Goal: Task Accomplishment & Management: Manage account settings

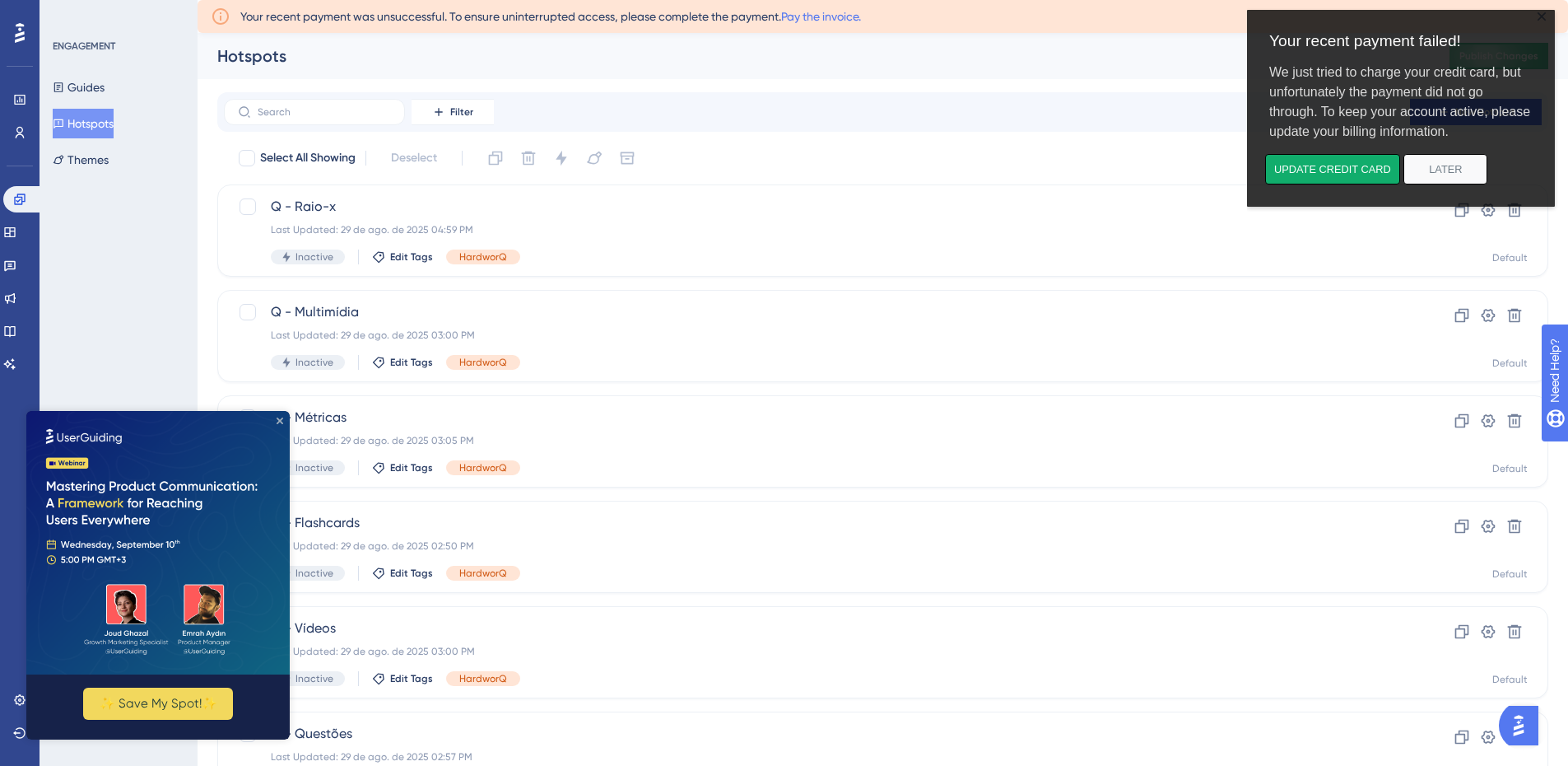
click at [282, 420] on icon "Close Preview" at bounding box center [280, 420] width 6 height 6
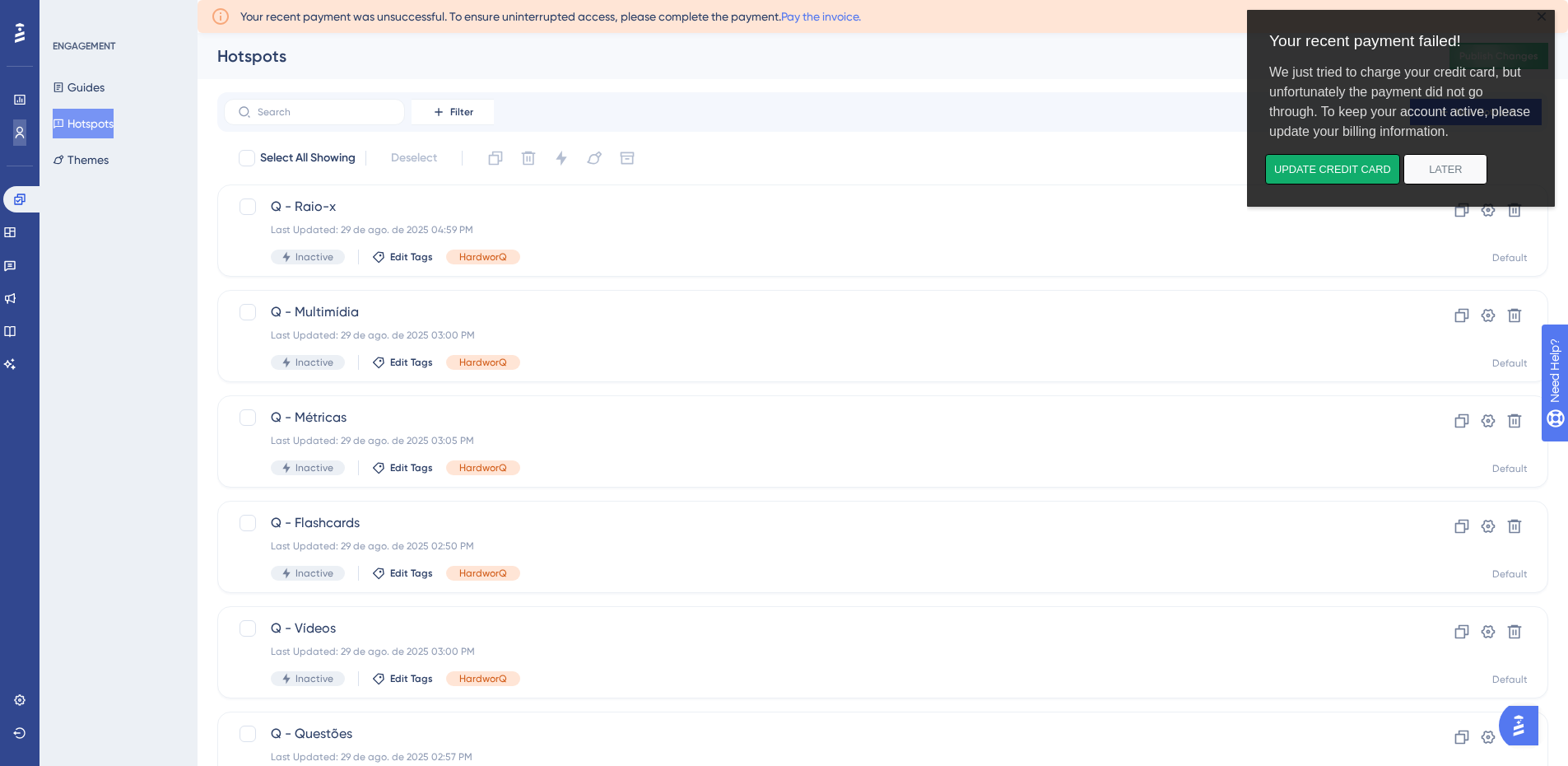
click at [22, 136] on icon at bounding box center [20, 132] width 9 height 12
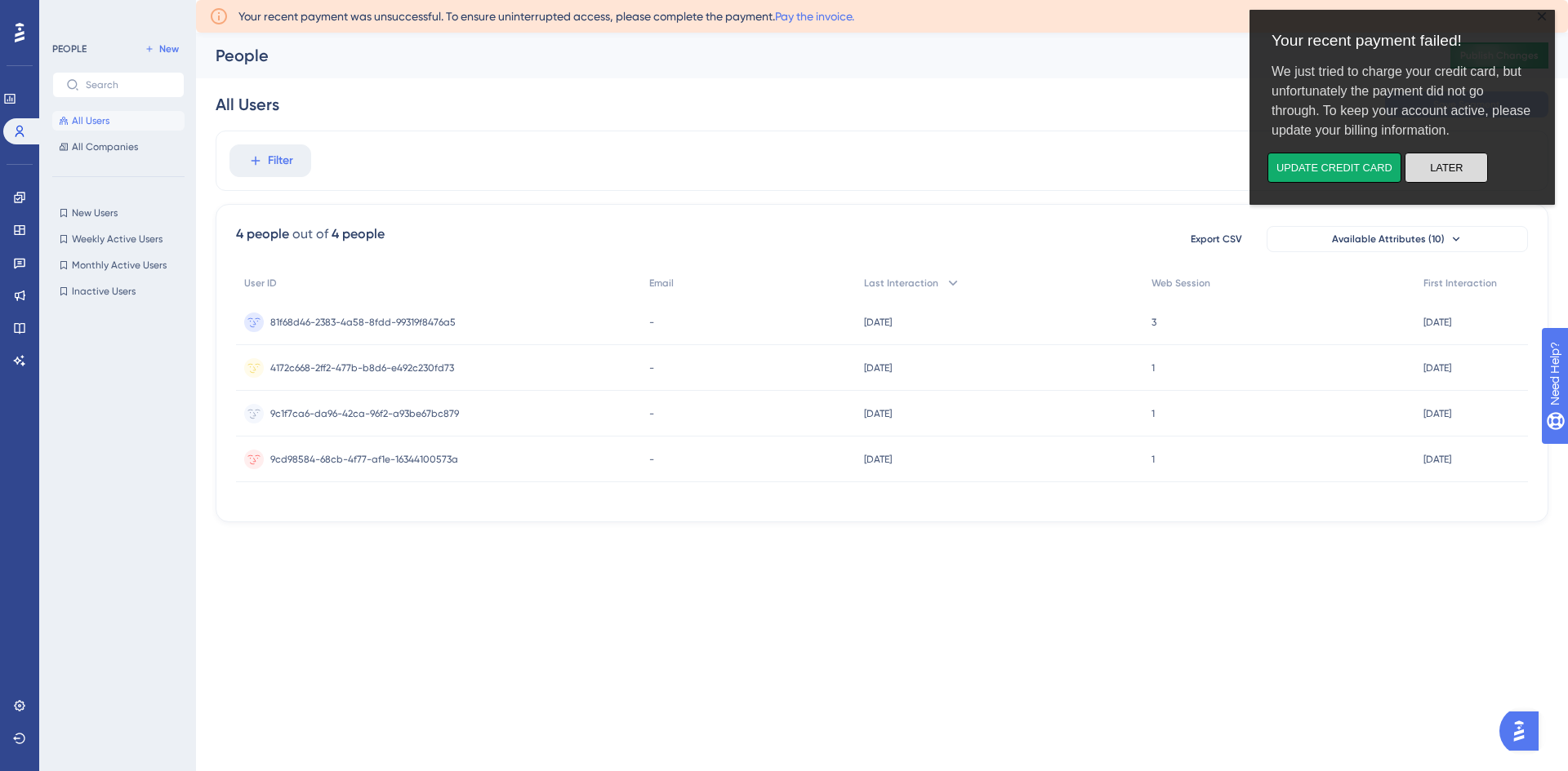
click at [1462, 161] on button "Later" at bounding box center [1446, 167] width 84 height 30
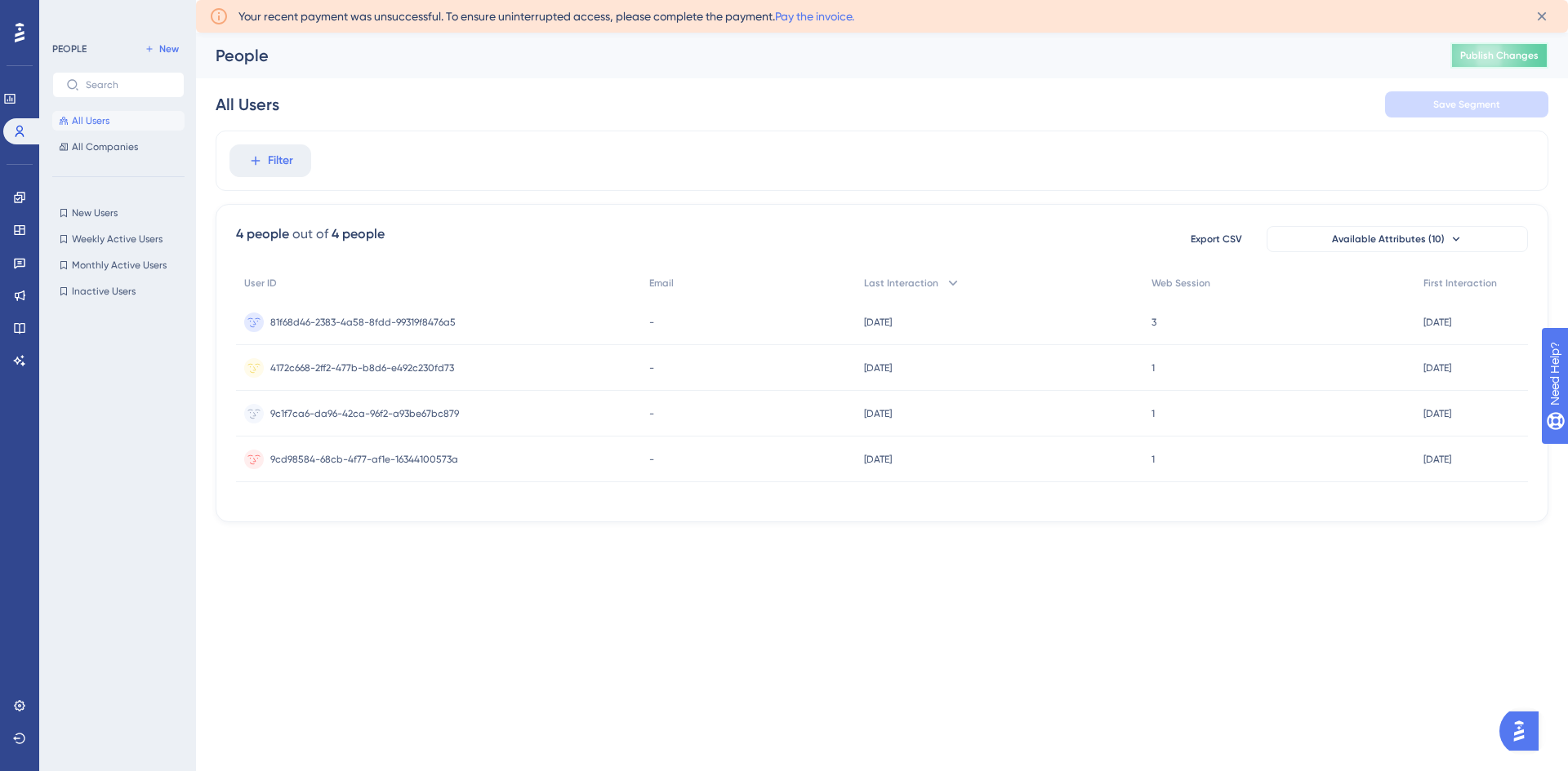
click at [1495, 55] on span "Publish Changes" at bounding box center [1499, 55] width 78 height 13
click at [18, 708] on icon at bounding box center [19, 706] width 13 height 13
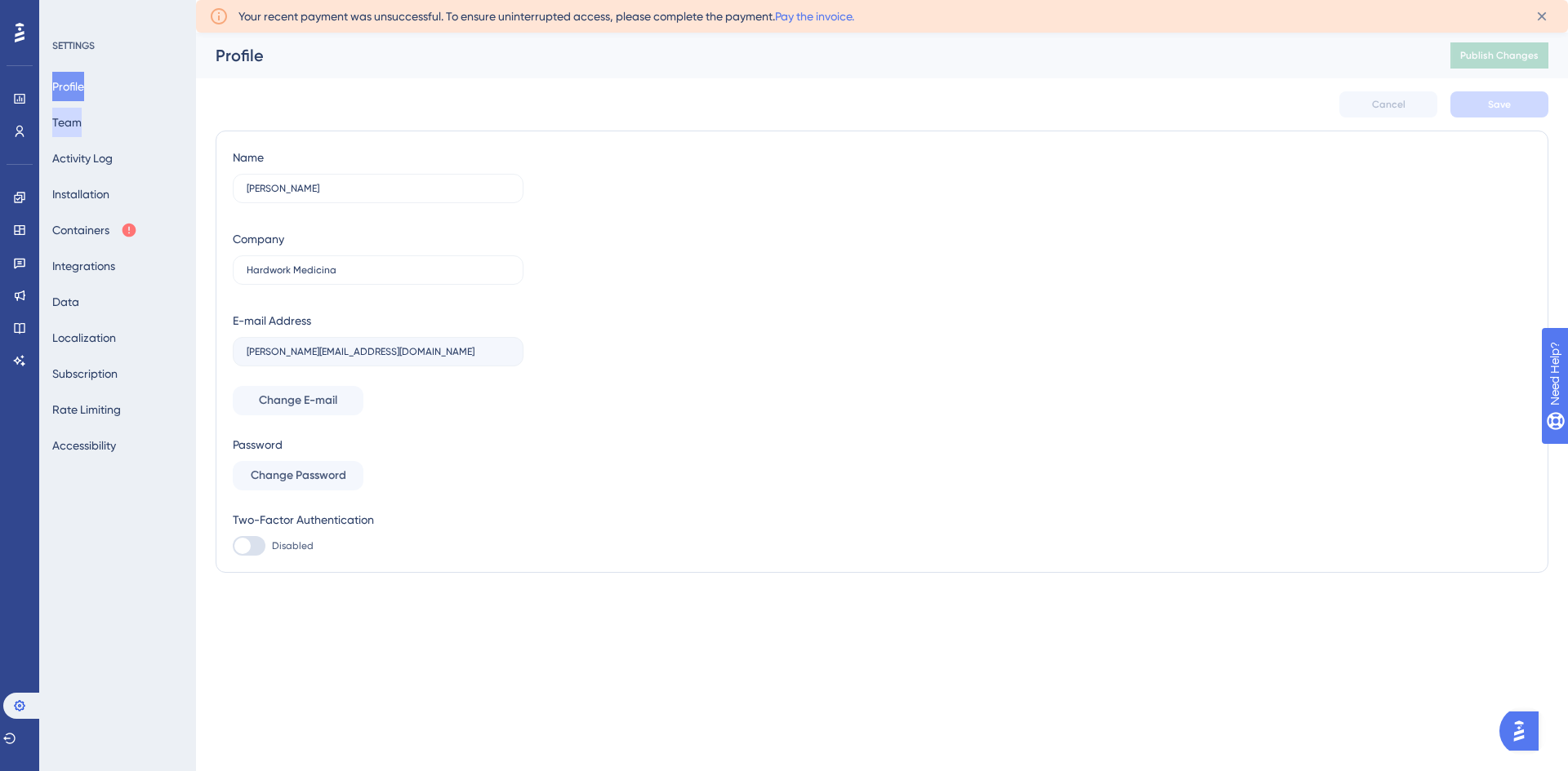
click at [82, 117] on button "Team" at bounding box center [66, 123] width 29 height 29
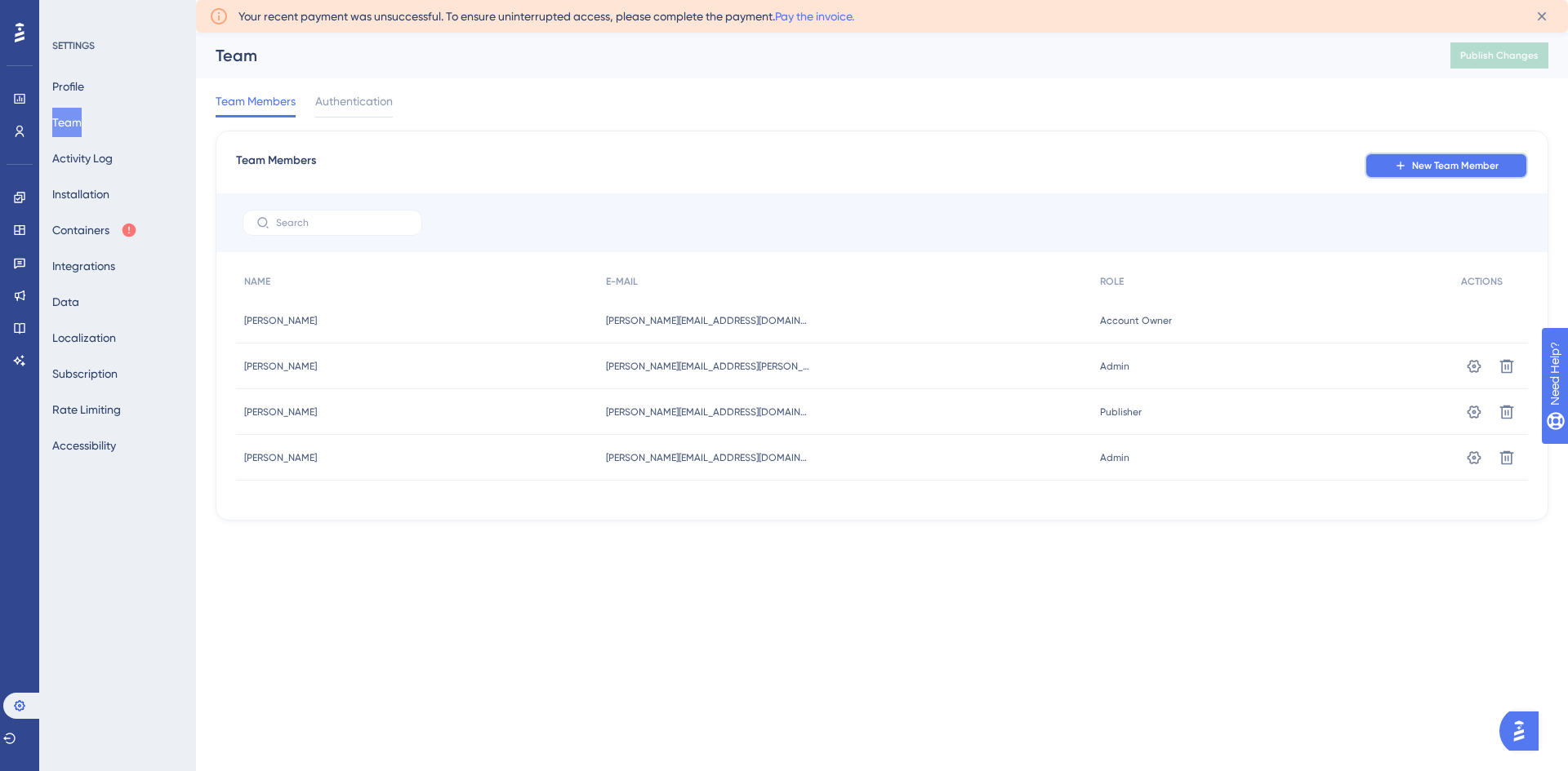
click at [1418, 176] on button "New Team Member" at bounding box center [1446, 165] width 164 height 26
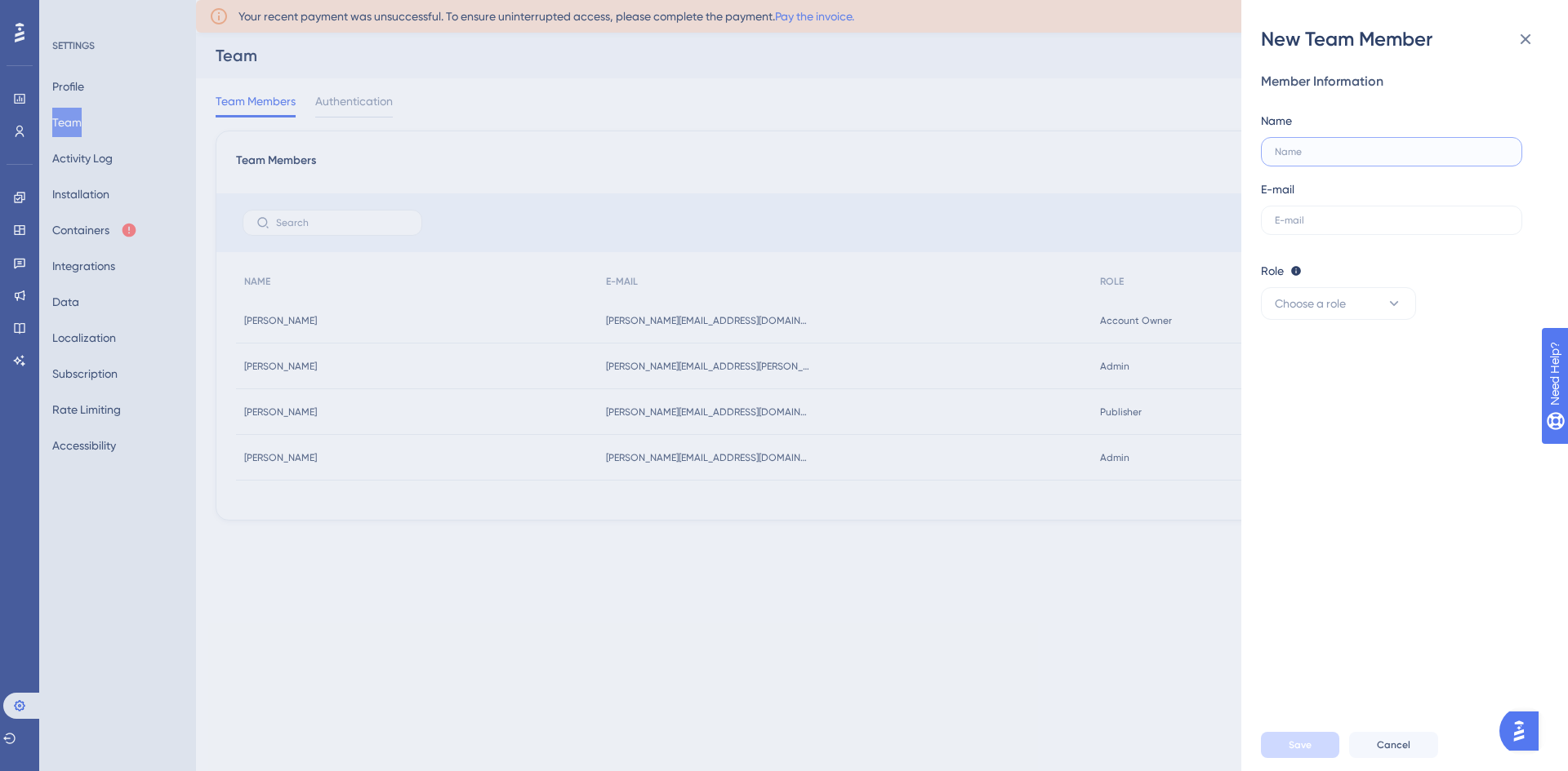
click at [1383, 149] on input "text" at bounding box center [1392, 152] width 234 height 12
click at [1379, 225] on input "text" at bounding box center [1392, 220] width 234 height 12
click at [1323, 148] on input "[PERSON_NAME]" at bounding box center [1392, 152] width 234 height 12
type input "[PERSON_NAME]"
click at [1343, 221] on input "text" at bounding box center [1392, 220] width 234 height 12
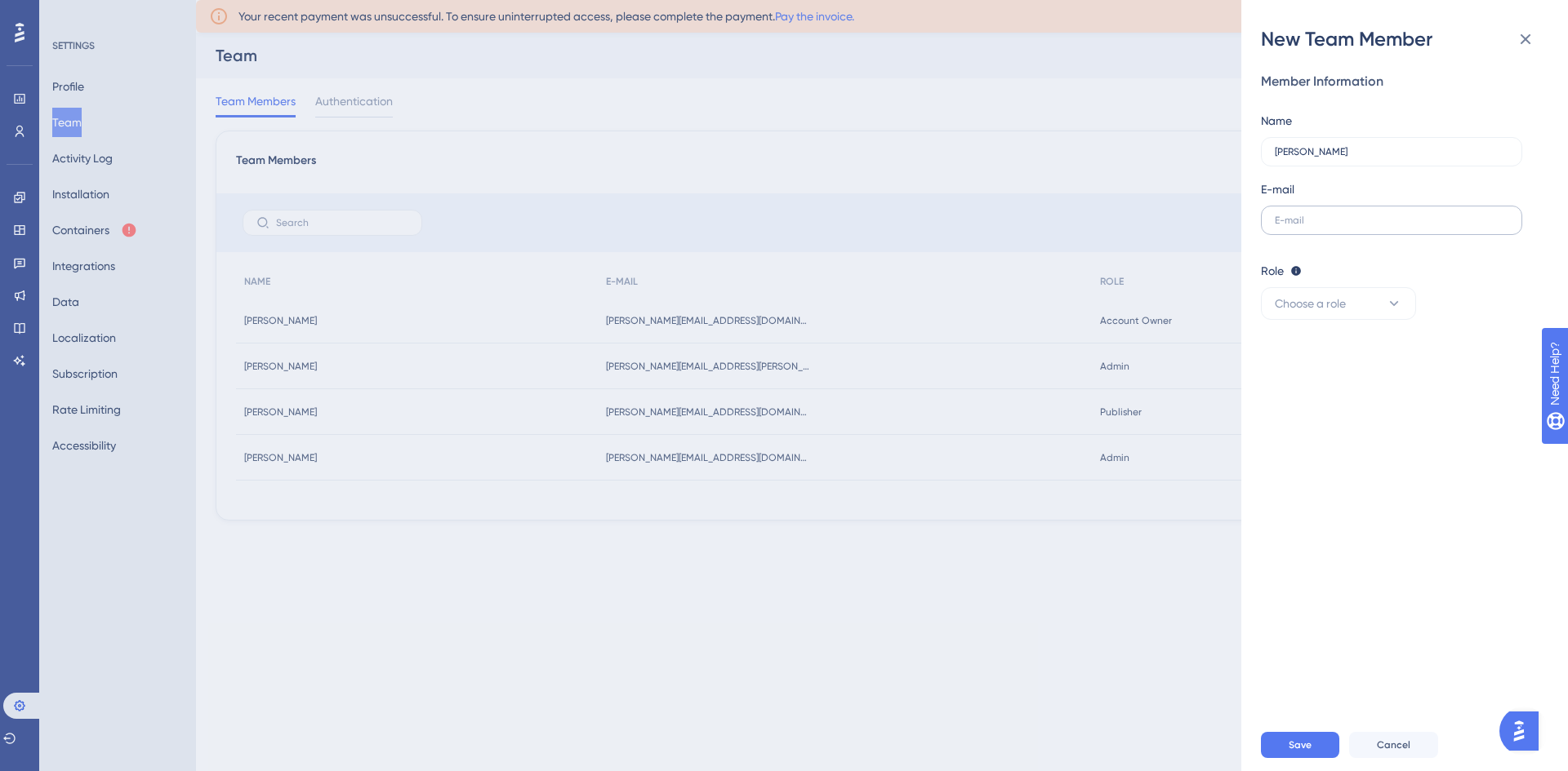
click at [1316, 213] on label at bounding box center [1391, 220] width 261 height 29
click at [1316, 215] on input "text" at bounding box center [1392, 220] width 234 height 12
paste input "[PERSON_NAME][EMAIL_ADDRESS][PERSON_NAME][DOMAIN_NAME]"
type input "[PERSON_NAME][EMAIL_ADDRESS][PERSON_NAME][DOMAIN_NAME]"
click at [1371, 288] on button "Choose a role" at bounding box center [1338, 304] width 156 height 33
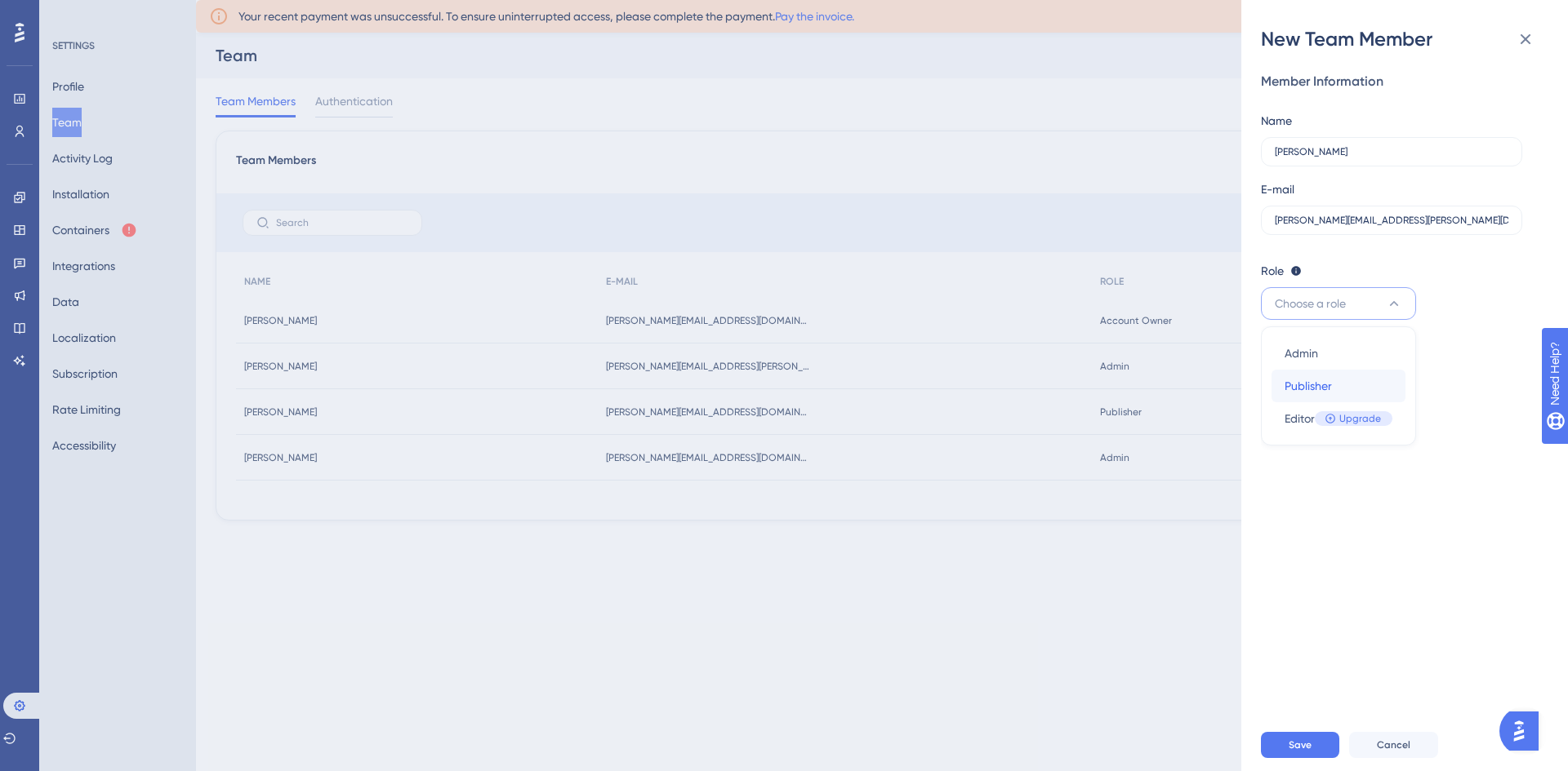
click at [1339, 379] on div "Publisher Publisher" at bounding box center [1338, 386] width 108 height 33
click at [1292, 746] on span "Save" at bounding box center [1300, 746] width 23 height 13
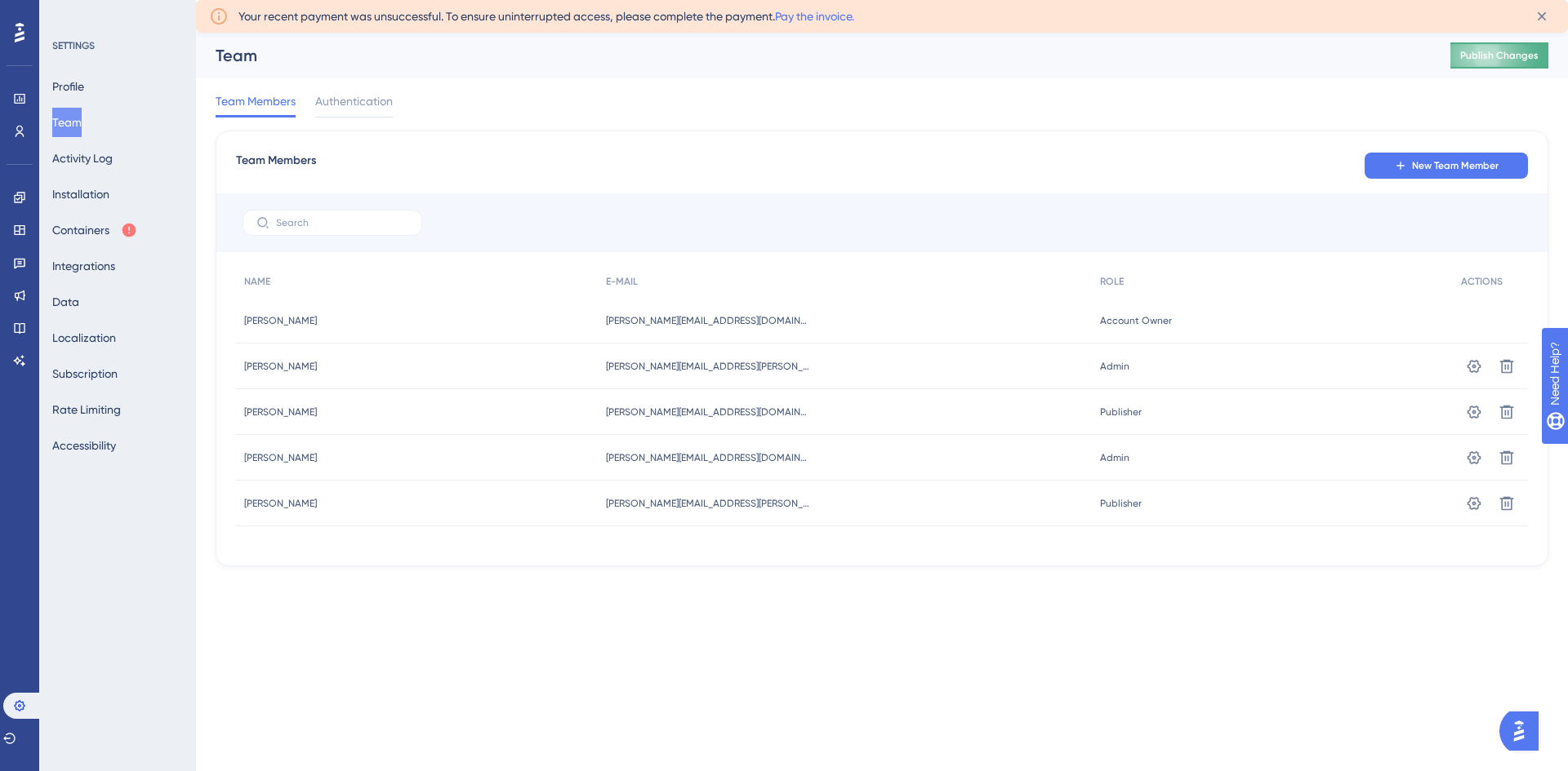
click at [1460, 60] on button "Publish Changes" at bounding box center [1500, 55] width 98 height 26
